Goal: Task Accomplishment & Management: Complete application form

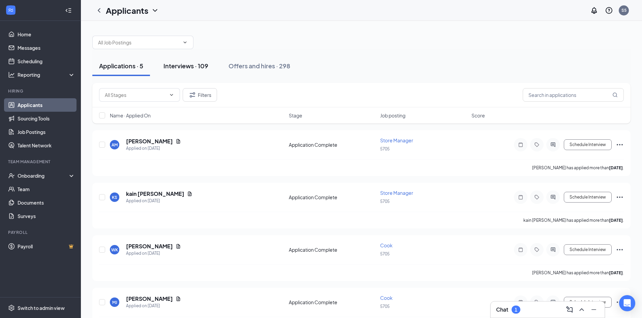
click at [175, 70] on div "Interviews · 109" at bounding box center [185, 66] width 45 height 8
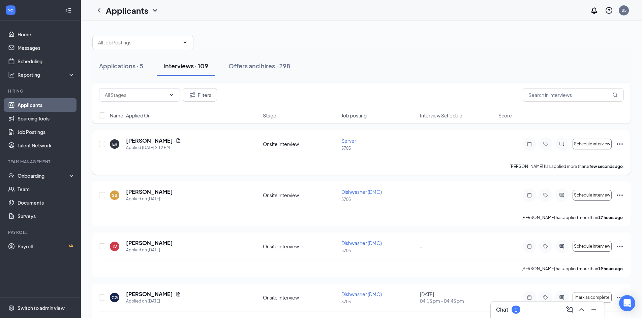
click at [617, 143] on icon "Ellipses" at bounding box center [620, 144] width 8 height 8
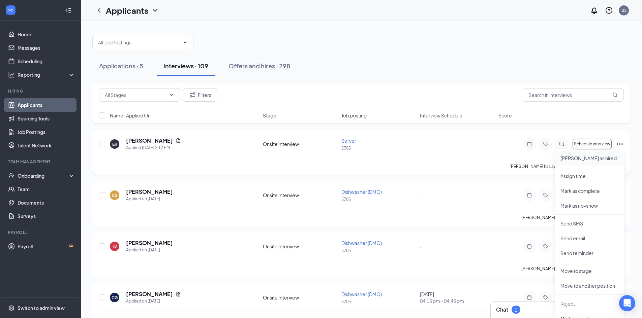
click at [587, 159] on p "[PERSON_NAME] as hired" at bounding box center [589, 158] width 58 height 7
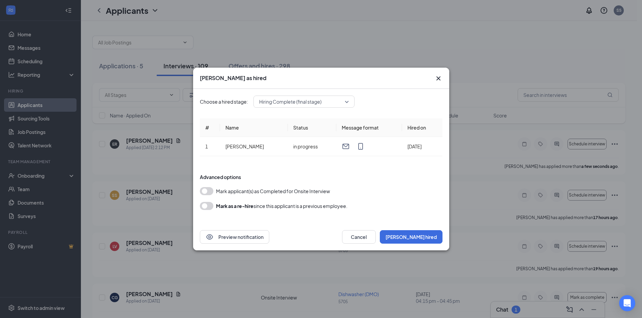
click at [205, 190] on button "button" at bounding box center [206, 191] width 13 height 8
click at [423, 234] on button "[PERSON_NAME] hired" at bounding box center [411, 236] width 63 height 13
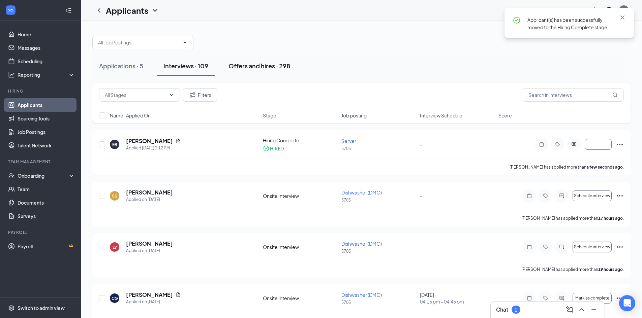
click at [252, 62] on div "Offers and hires · 298" at bounding box center [259, 66] width 62 height 8
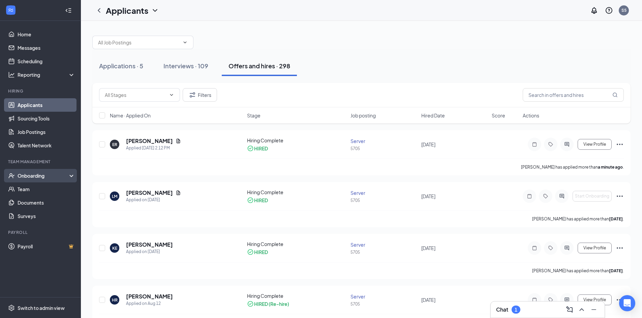
click at [33, 181] on div "Onboarding" at bounding box center [40, 175] width 81 height 13
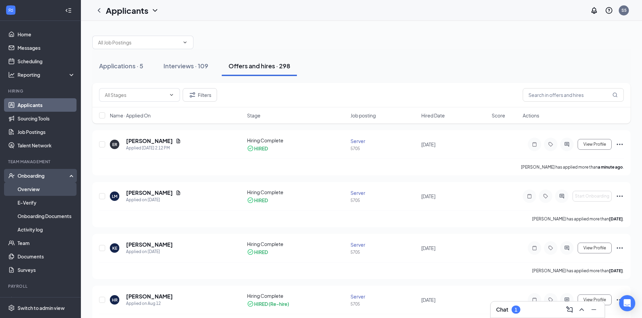
click at [36, 192] on link "Overview" at bounding box center [47, 189] width 58 height 13
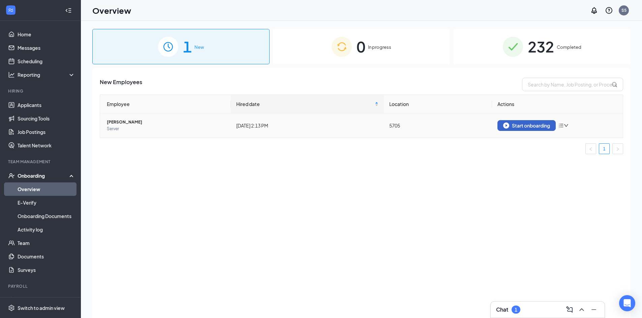
click at [535, 127] on div "Start onboarding" at bounding box center [526, 126] width 47 height 6
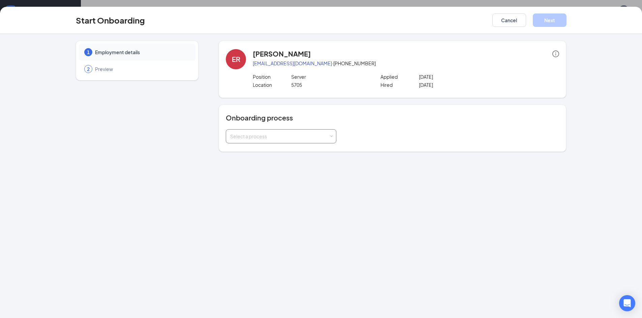
click at [280, 133] on div "Select a process" at bounding box center [279, 136] width 99 height 7
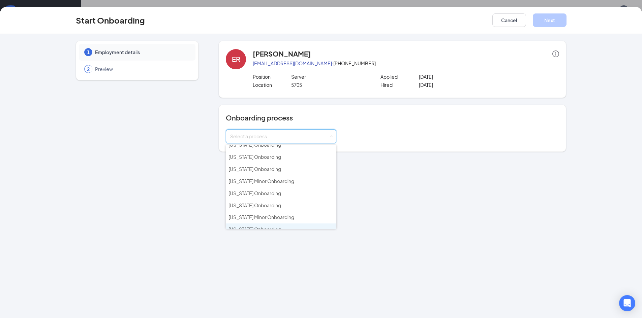
scroll to position [109, 0]
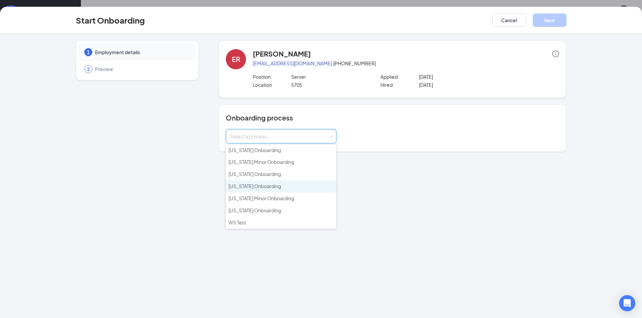
click at [268, 183] on li "[US_STATE] Onboarding" at bounding box center [281, 187] width 111 height 12
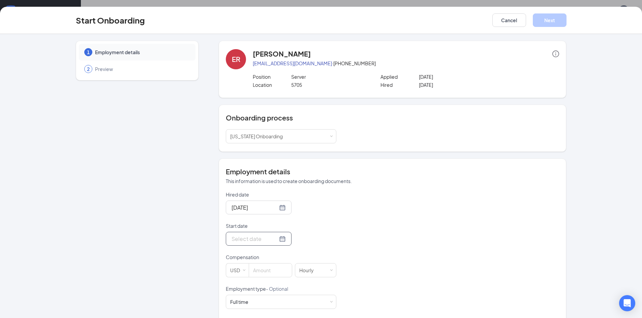
click at [248, 243] on input "Start date" at bounding box center [254, 239] width 46 height 8
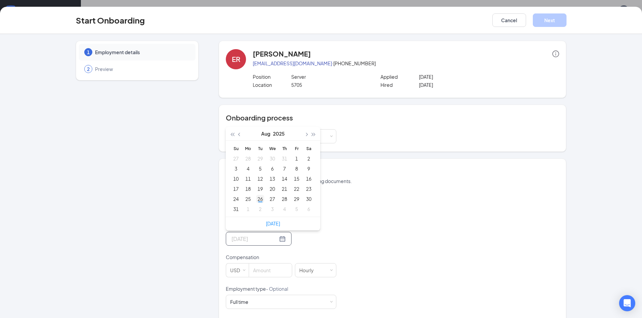
type input "[DATE]"
click at [259, 200] on div "26" at bounding box center [260, 199] width 8 height 8
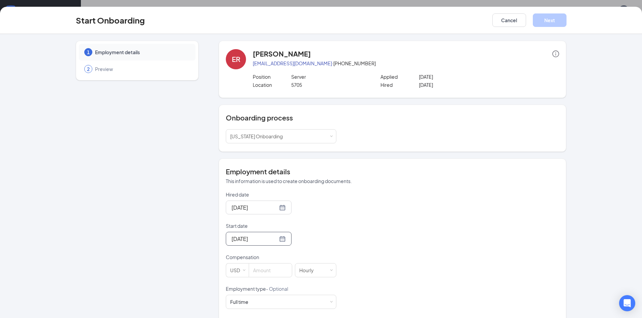
scroll to position [34, 0]
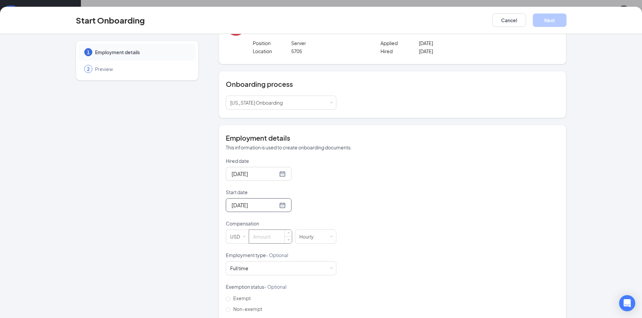
click at [266, 234] on input at bounding box center [270, 236] width 43 height 13
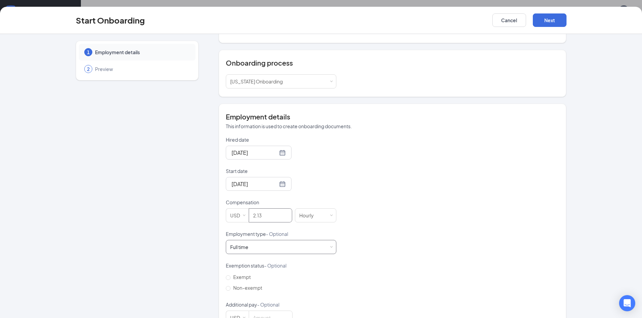
scroll to position [77, 0]
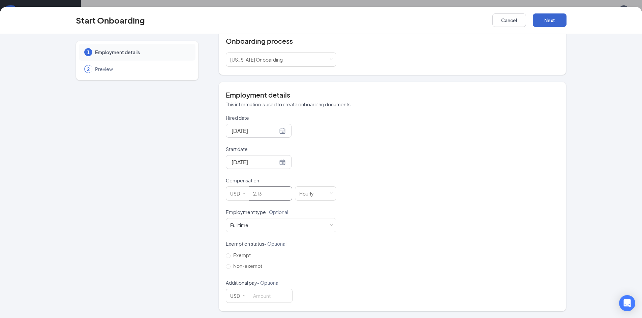
type input "2.13"
click at [550, 21] on button "Next" at bounding box center [550, 19] width 34 height 13
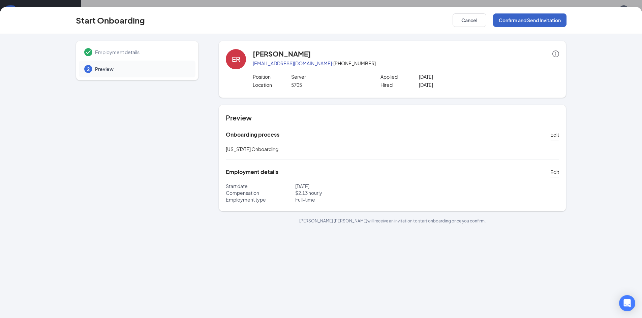
click at [530, 22] on button "Confirm and Send Invitation" at bounding box center [529, 19] width 73 height 13
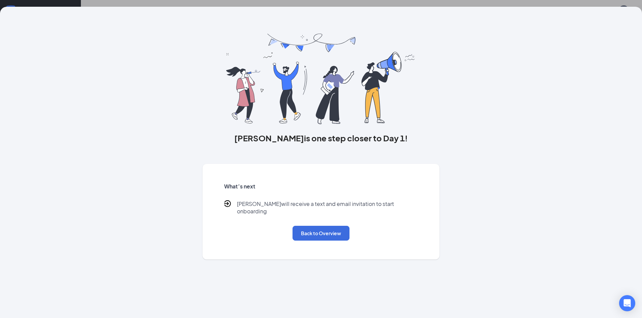
click at [375, 4] on div "[PERSON_NAME] is one step closer to Day 1! What’s next [PERSON_NAME] will recei…" at bounding box center [321, 159] width 642 height 318
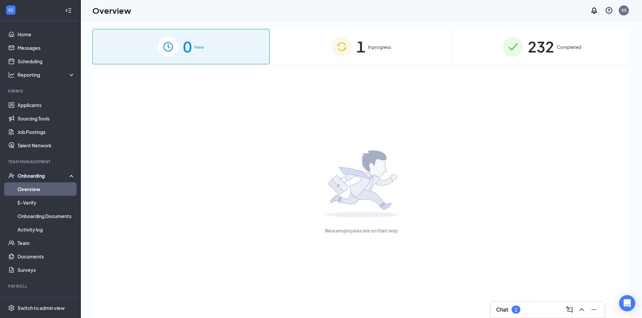
click at [373, 56] on div "1 In progress" at bounding box center [361, 46] width 177 height 35
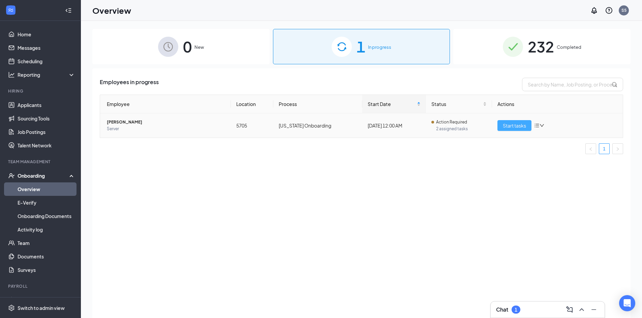
click at [511, 126] on span "Start tasks" at bounding box center [514, 125] width 23 height 7
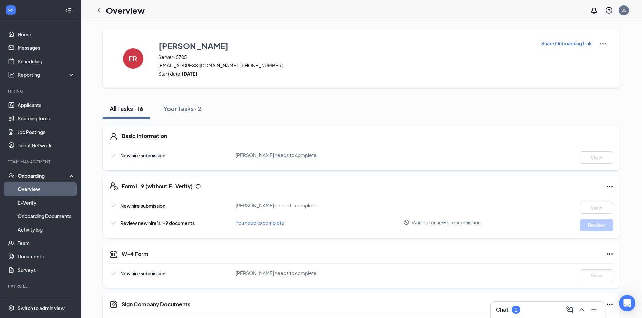
click at [551, 47] on button "Share Onboarding Link" at bounding box center [566, 43] width 51 height 7
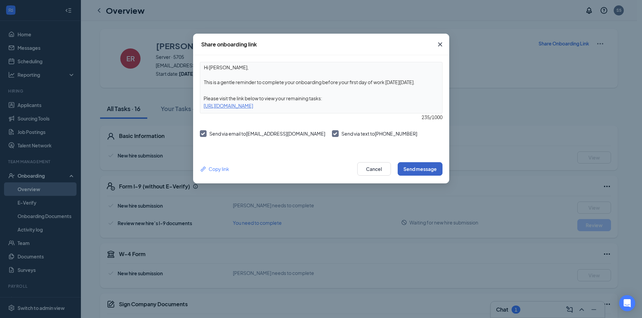
click at [428, 169] on button "Send message" at bounding box center [420, 168] width 45 height 13
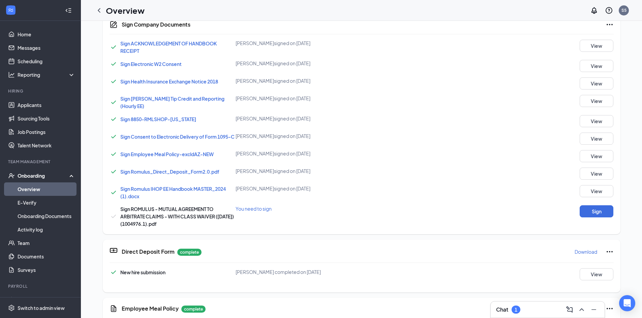
scroll to position [350, 0]
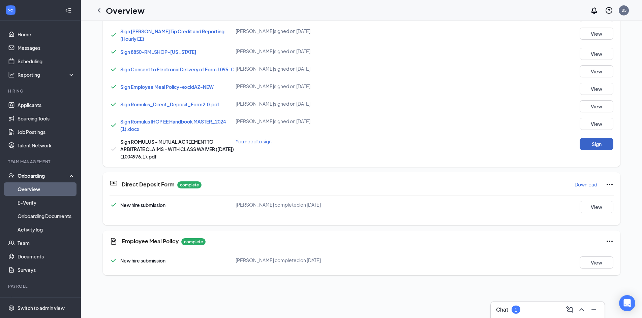
click at [589, 140] on button "Sign" at bounding box center [597, 144] width 34 height 12
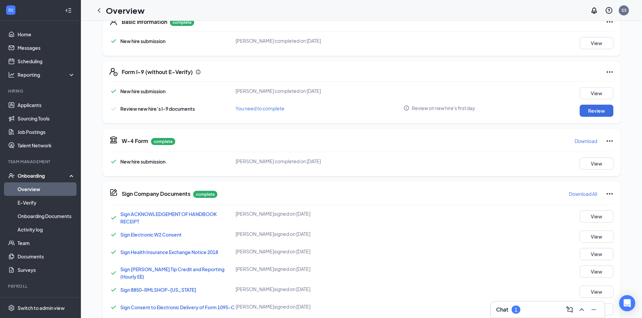
scroll to position [114, 0]
click at [592, 106] on button "Review" at bounding box center [597, 111] width 34 height 12
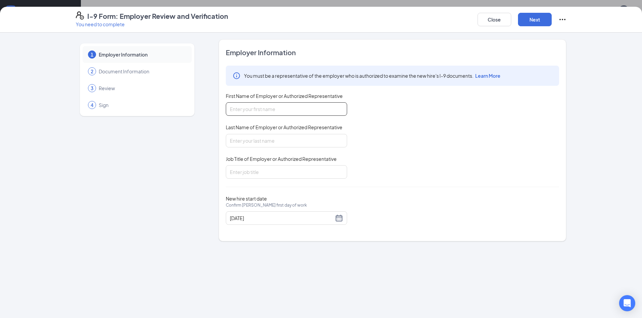
drag, startPoint x: 241, startPoint y: 117, endPoint x: 247, endPoint y: 109, distance: 9.4
click at [243, 114] on div "You must be a representative of the employer who is authorized to examine the n…" at bounding box center [392, 122] width 333 height 113
click at [247, 109] on input "First Name of Employer or Authorized Representative" at bounding box center [286, 108] width 121 height 13
click at [242, 110] on input "Jo LAvonne Burciaga" at bounding box center [286, 108] width 121 height 13
click at [243, 142] on input "Last Name of Employer or Authorized Representative" at bounding box center [286, 140] width 121 height 13
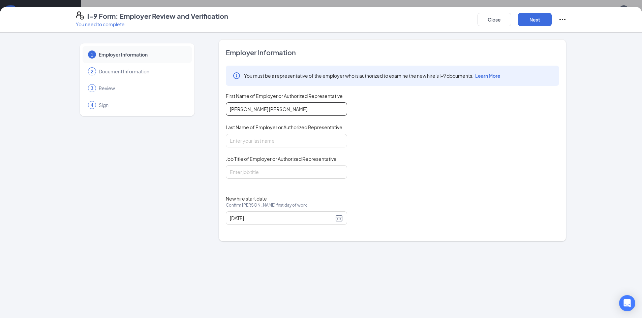
drag, startPoint x: 289, startPoint y: 107, endPoint x: 255, endPoint y: 102, distance: 33.7
click at [255, 102] on input "Jo Lavonne Burciaga" at bounding box center [286, 108] width 121 height 13
type input "Jo Lavonne"
click at [245, 143] on input "Last Name of Employer or Authorized Representative" at bounding box center [286, 140] width 121 height 13
type input "Burciaga"
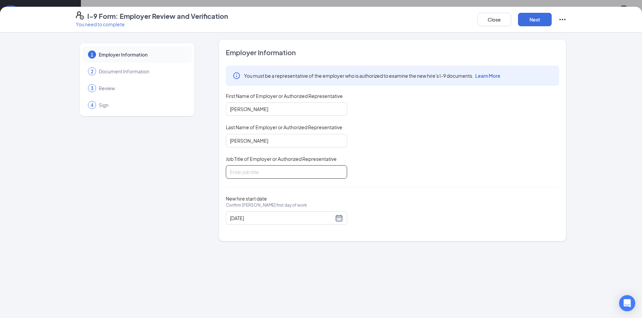
click at [237, 174] on input "Job Title of Employer or Authorized Representative" at bounding box center [286, 171] width 121 height 13
type input "AGM"
click at [540, 18] on button "Next" at bounding box center [535, 19] width 34 height 13
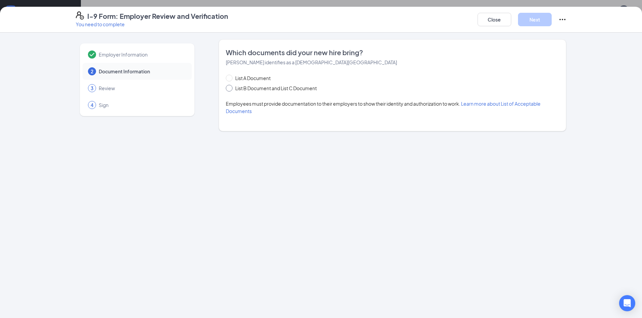
click at [228, 86] on input "List B Document and List C Document" at bounding box center [228, 87] width 5 height 5
radio input "true"
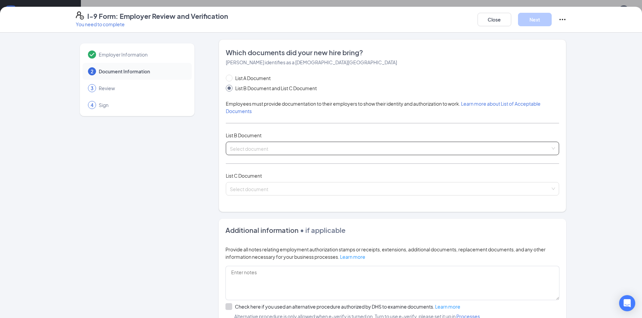
click at [248, 153] on span at bounding box center [390, 148] width 320 height 13
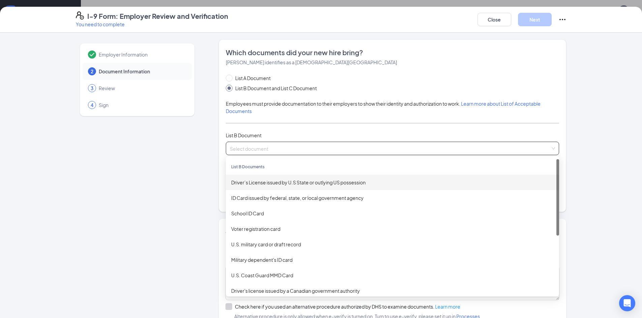
click at [251, 188] on div "Driver’s License issued by U.S State or outlying US possession" at bounding box center [392, 183] width 333 height 16
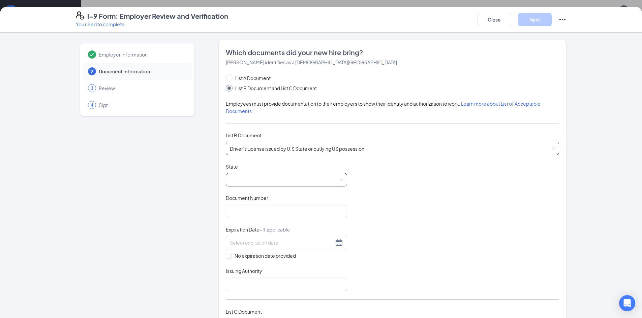
click at [233, 180] on span at bounding box center [286, 180] width 113 height 13
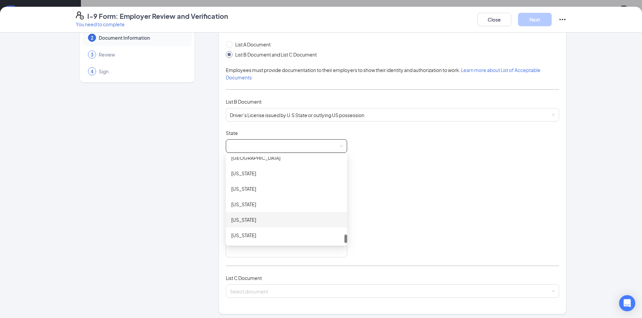
scroll to position [714, 0]
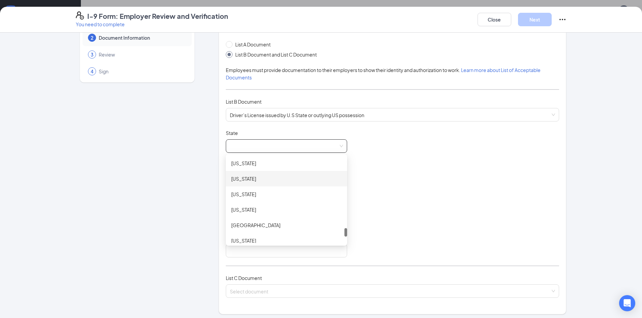
click at [241, 176] on div "Texas" at bounding box center [286, 178] width 111 height 7
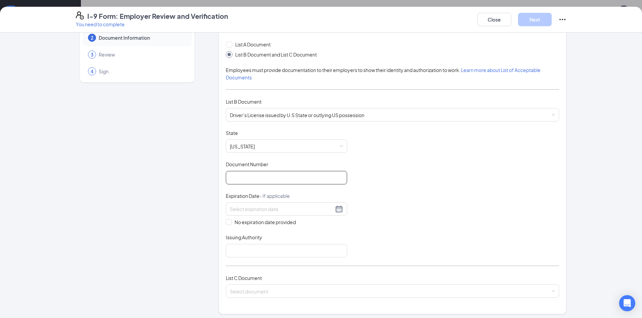
click at [258, 177] on input "Document Number" at bounding box center [286, 177] width 121 height 13
click at [240, 178] on input "4438743" at bounding box center [286, 177] width 121 height 13
type input "44389743"
click at [251, 212] on input at bounding box center [282, 209] width 104 height 7
click at [255, 280] on div "18" at bounding box center [257, 279] width 8 height 8
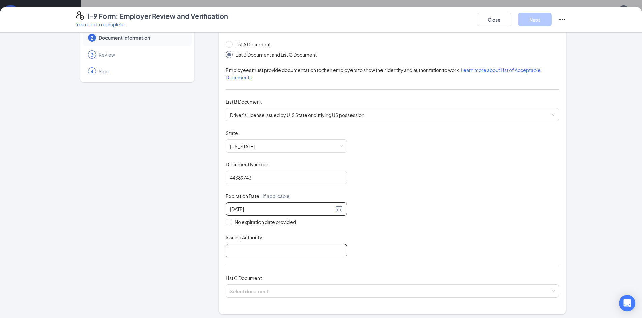
type input "10/18/2033"
click at [255, 245] on input "Issuing Authority" at bounding box center [286, 250] width 121 height 13
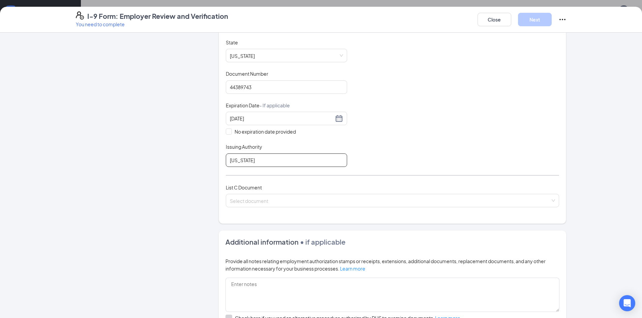
scroll to position [135, 0]
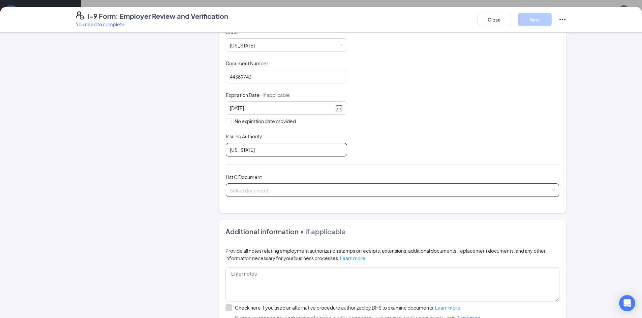
type input "Texas"
click at [262, 186] on input "search" at bounding box center [390, 189] width 320 height 10
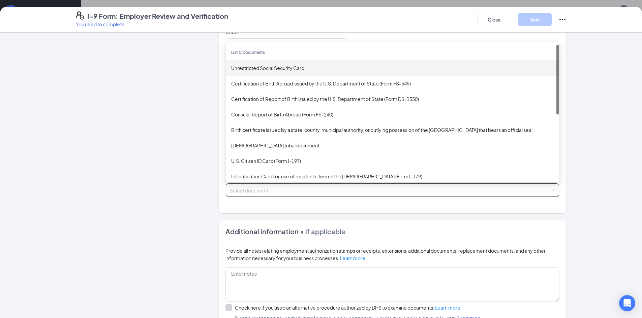
click at [274, 66] on div "Unrestricted Social Security Card" at bounding box center [392, 67] width 322 height 7
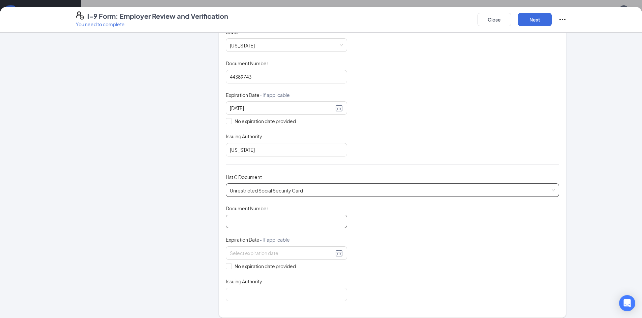
click at [249, 224] on input "Document Number" at bounding box center [286, 221] width 121 height 13
type input "637686207"
click at [227, 266] on input "No expiration date provided" at bounding box center [228, 266] width 5 height 5
checkbox input "true"
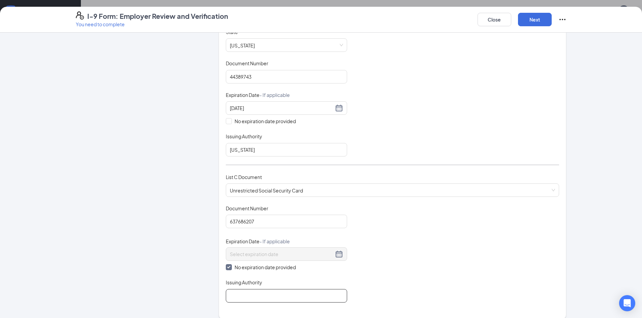
scroll to position [168, 0]
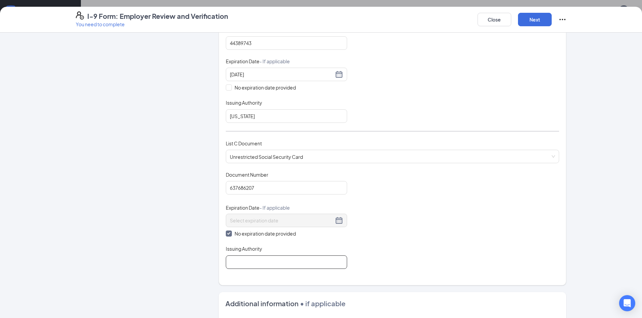
click at [253, 263] on input "Issuing Authority" at bounding box center [286, 262] width 121 height 13
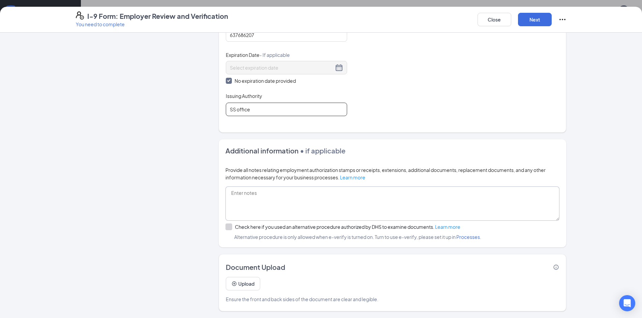
scroll to position [67, 0]
type input "SS office"
click at [525, 14] on button "Next" at bounding box center [535, 19] width 34 height 13
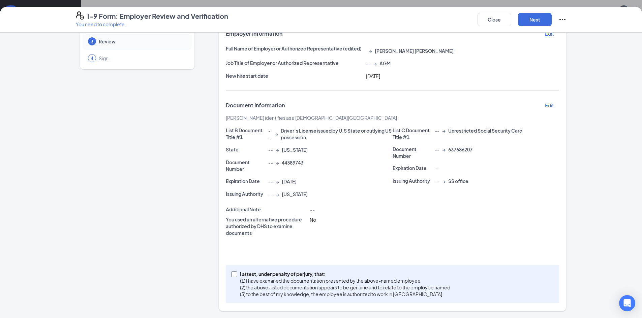
drag, startPoint x: 236, startPoint y: 275, endPoint x: 240, endPoint y: 273, distance: 5.1
click at [237, 275] on span "I attest, under penalty of perjury, that: (1) I have examined the documentation…" at bounding box center [345, 284] width 216 height 27
click at [235, 275] on input "I attest, under penalty of perjury, that: (1) I have examined the documentation…" at bounding box center [233, 274] width 5 height 5
checkbox input "true"
click at [543, 18] on button "Next" at bounding box center [535, 19] width 34 height 13
